Goal: Use online tool/utility: Use online tool/utility

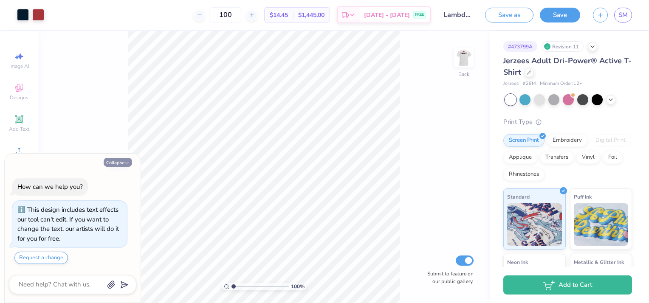
click at [120, 161] on button "Collapse" at bounding box center [118, 162] width 28 height 9
type textarea "x"
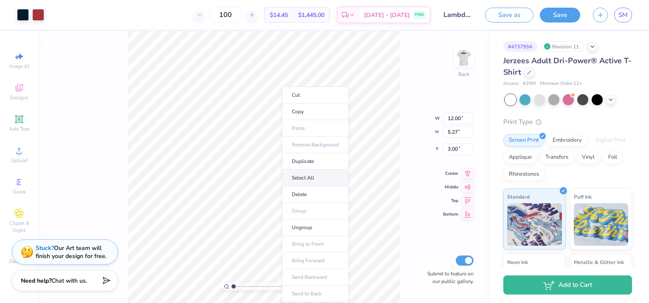
click at [309, 177] on li "Select All" at bounding box center [315, 178] width 67 height 17
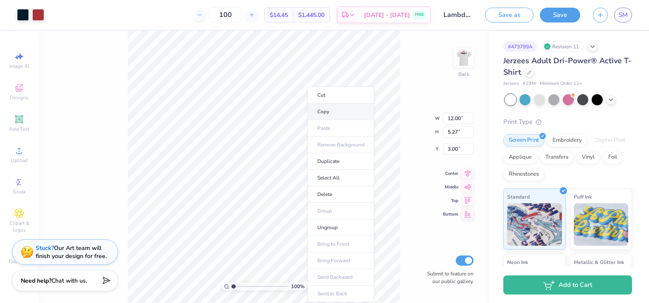
click at [327, 114] on li "Copy" at bounding box center [341, 112] width 67 height 17
click at [325, 112] on li "Copy" at bounding box center [331, 112] width 67 height 17
click at [408, 187] on div "100 % Back W 12.00 12.00 " H 5.27 5.27 " Y 3.00 3.00 " Center Middle Top Bottom…" at bounding box center [264, 167] width 452 height 272
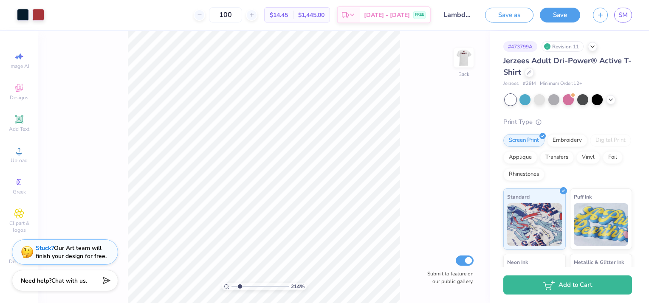
drag, startPoint x: 235, startPoint y: 288, endPoint x: 240, endPoint y: 301, distance: 14.1
click at [240, 291] on input "range" at bounding box center [260, 287] width 57 height 8
click at [24, 98] on span "Designs" at bounding box center [19, 97] width 19 height 7
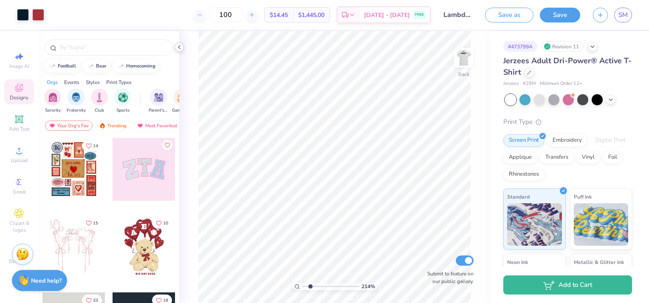
click at [179, 47] on polyline at bounding box center [180, 46] width 2 height 3
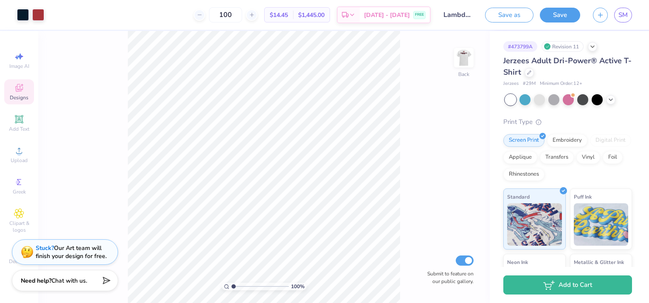
click at [560, 46] on div "Revision 11" at bounding box center [563, 46] width 42 height 11
click at [595, 46] on icon at bounding box center [593, 46] width 7 height 7
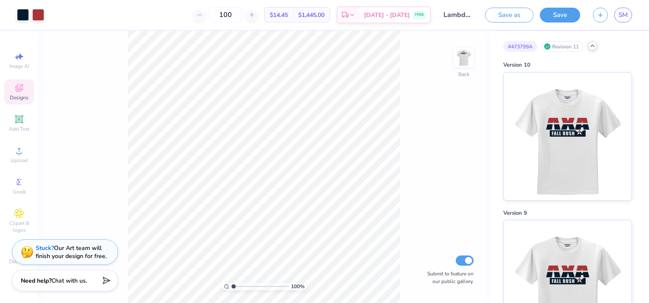
click at [123, 77] on div "100 % Back Submit to feature on our public gallery." at bounding box center [264, 167] width 452 height 272
click at [412, 66] on div "100 % Back W 12.00 12.00 " H 5.27 5.27 " Y 3.00 3.00 " Center Middle Top Bottom…" at bounding box center [264, 167] width 452 height 272
click at [429, 242] on icon at bounding box center [429, 243] width 9 height 9
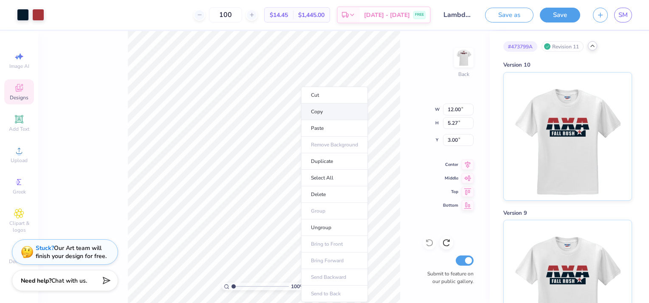
click at [327, 111] on li "Copy" at bounding box center [334, 112] width 67 height 17
click at [406, 131] on div "100 % Back W 12.00 12.00 " H 5.27 5.27 " Y 3.00 3.00 " Center Middle Top Bottom…" at bounding box center [264, 167] width 452 height 272
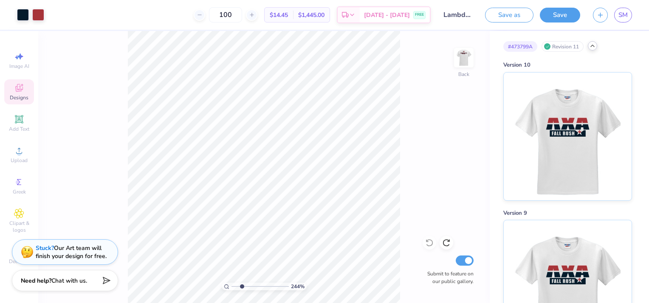
drag, startPoint x: 235, startPoint y: 287, endPoint x: 241, endPoint y: 287, distance: 6.8
type input "2.44"
click at [241, 287] on input "range" at bounding box center [260, 287] width 57 height 8
